Goal: Information Seeking & Learning: Learn about a topic

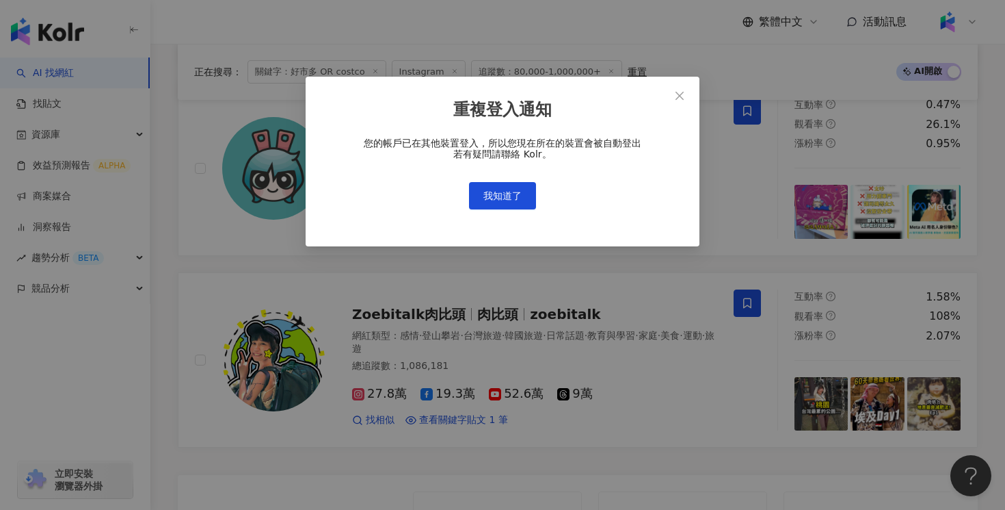
click at [511, 210] on div "重複登入通知 您的帳戶已在其他裝置登入，所以您現在所在的裝置會被自動登出 若有疑問請聯絡 Kolr。 我知道了" at bounding box center [503, 162] width 394 height 170
click at [510, 204] on button "我知道了" at bounding box center [502, 195] width 67 height 27
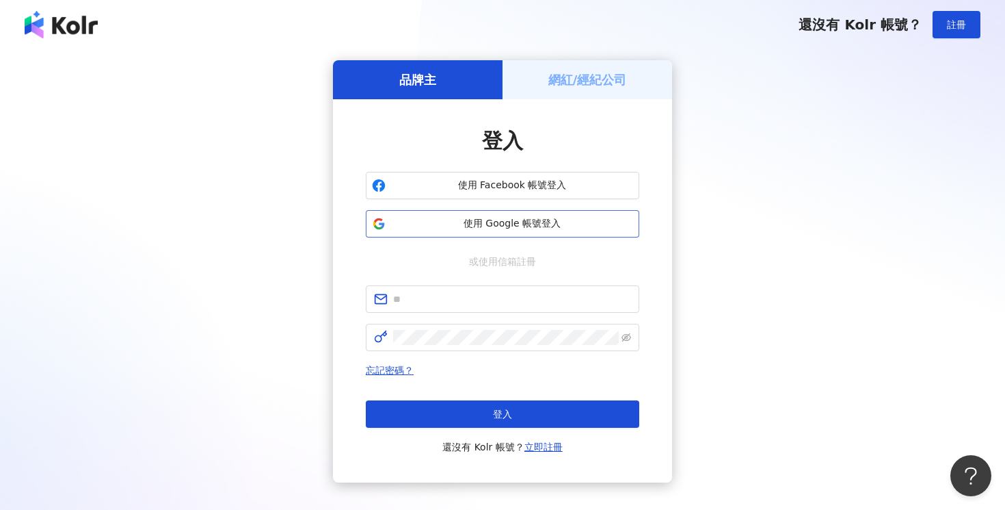
click at [477, 226] on span "使用 Google 帳號登入" at bounding box center [512, 224] width 242 height 14
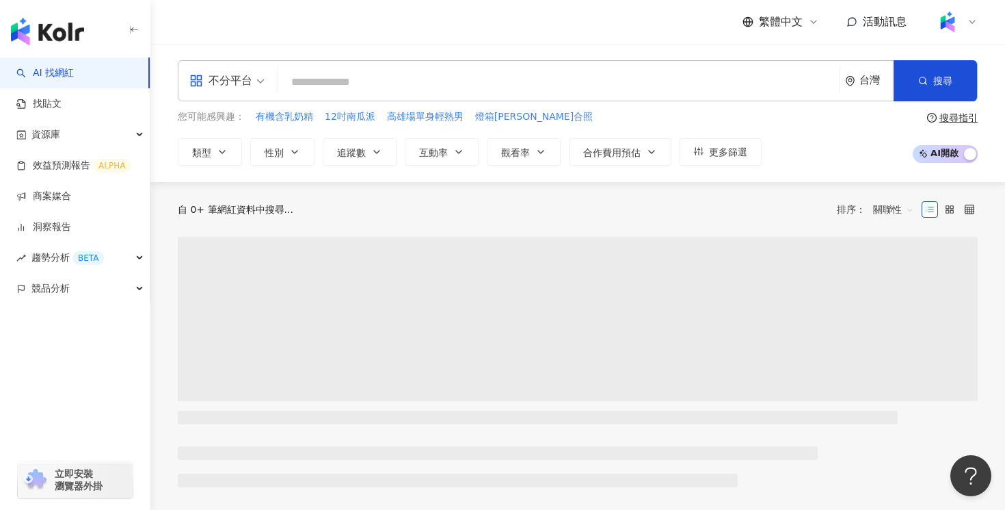
click at [474, 90] on input "search" at bounding box center [559, 82] width 550 height 26
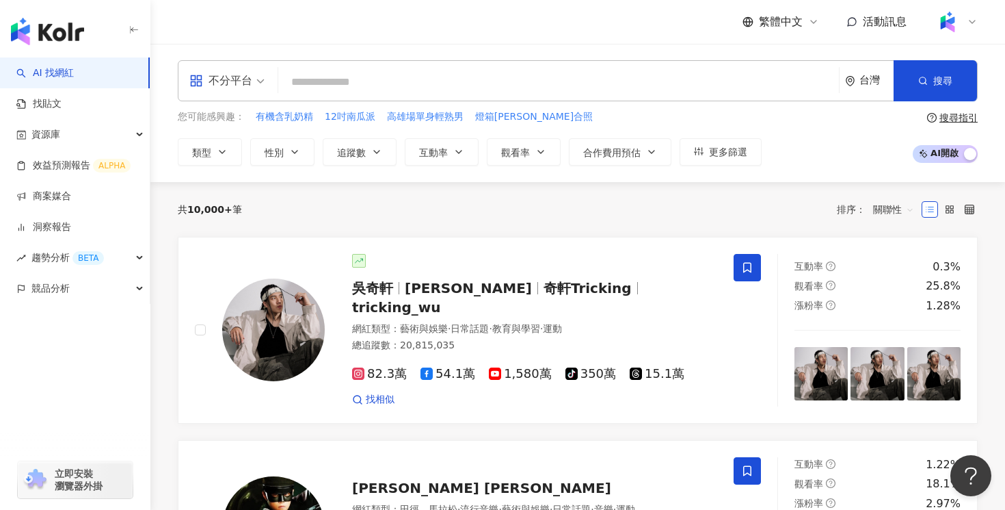
scroll to position [109, 0]
